Goal: Task Accomplishment & Management: Manage account settings

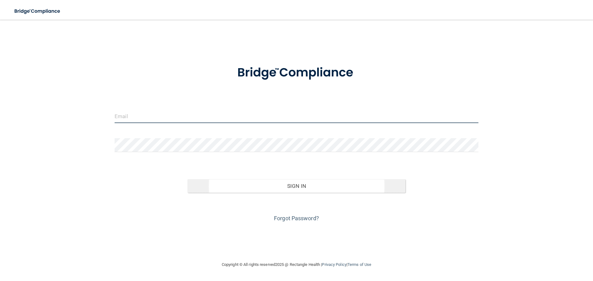
type input "[EMAIL_ADDRESS][DOMAIN_NAME]"
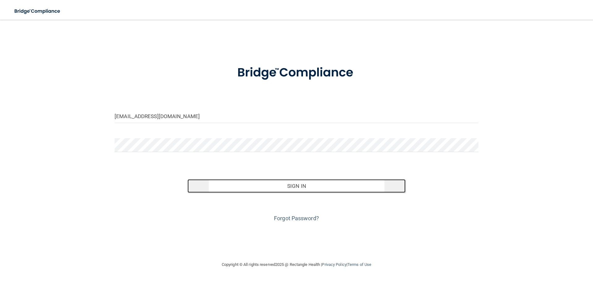
click at [295, 185] on button "Sign In" at bounding box center [297, 186] width 218 height 14
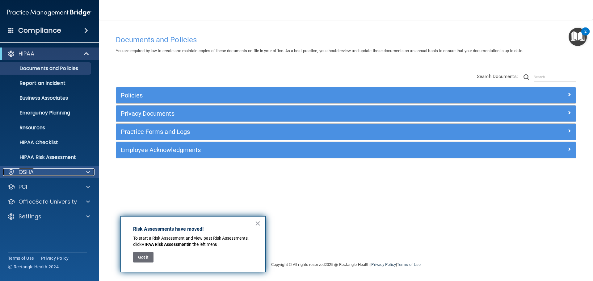
click at [62, 172] on div "OSHA" at bounding box center [41, 172] width 77 height 7
click at [256, 227] on button "×" at bounding box center [258, 224] width 6 height 10
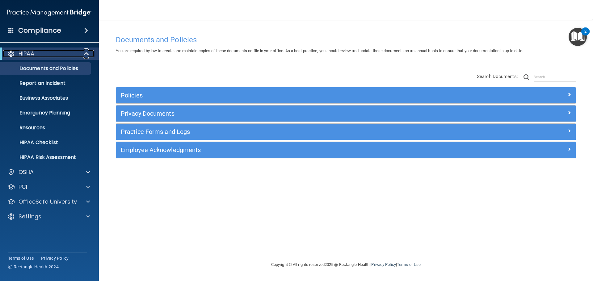
click at [37, 53] on div "HIPAA" at bounding box center [41, 53] width 76 height 7
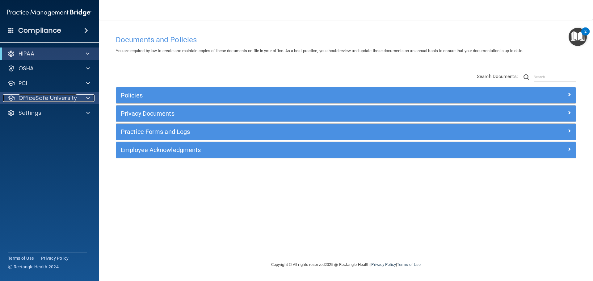
click at [65, 97] on p "OfficeSafe University" at bounding box center [48, 98] width 58 height 7
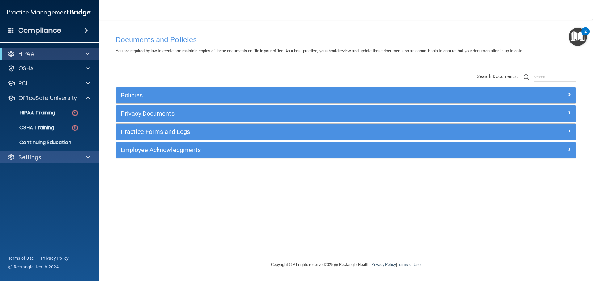
click at [53, 152] on div "Settings" at bounding box center [49, 157] width 99 height 12
click at [53, 157] on div "Settings" at bounding box center [41, 157] width 77 height 7
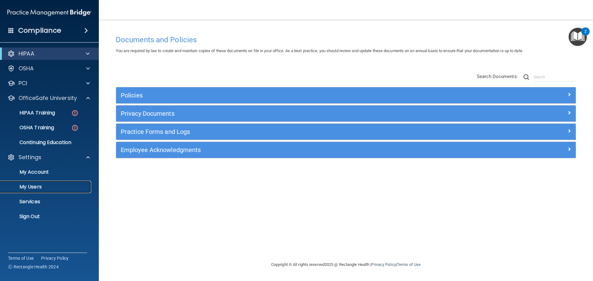
click at [42, 184] on p "My Users" at bounding box center [46, 187] width 84 height 6
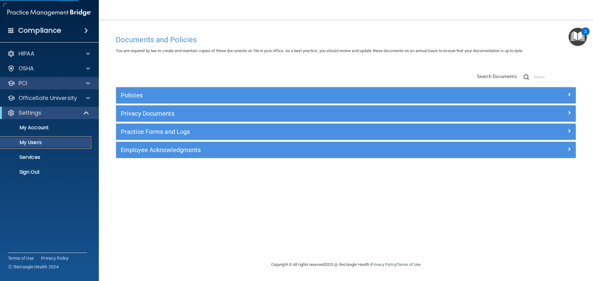
select select "20"
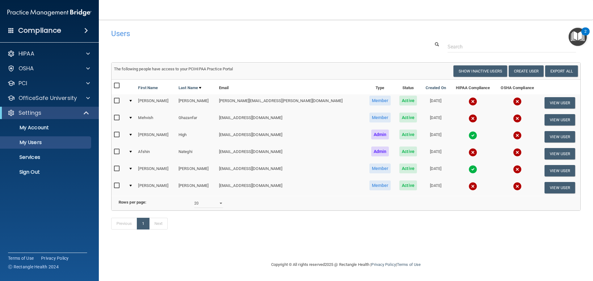
click at [120, 103] on input "checkbox" at bounding box center [117, 101] width 7 height 5
checkbox input "true"
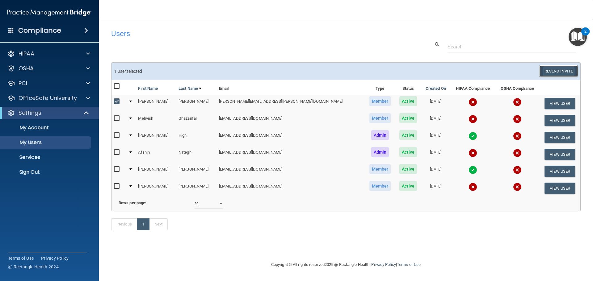
click at [558, 71] on button "Resend Invite" at bounding box center [558, 70] width 39 height 11
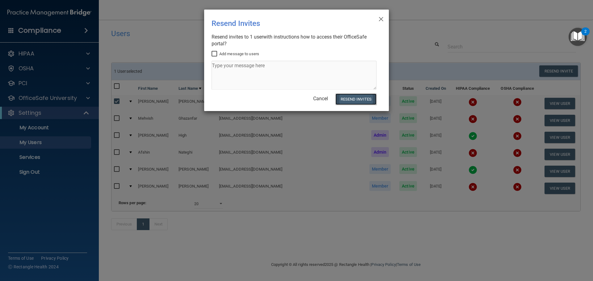
click at [364, 98] on button "Resend Invites" at bounding box center [355, 99] width 41 height 11
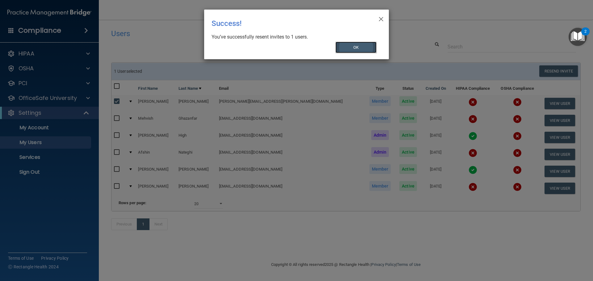
click at [367, 43] on button "OK" at bounding box center [355, 47] width 41 height 11
